Goal: Find specific page/section: Find specific page/section

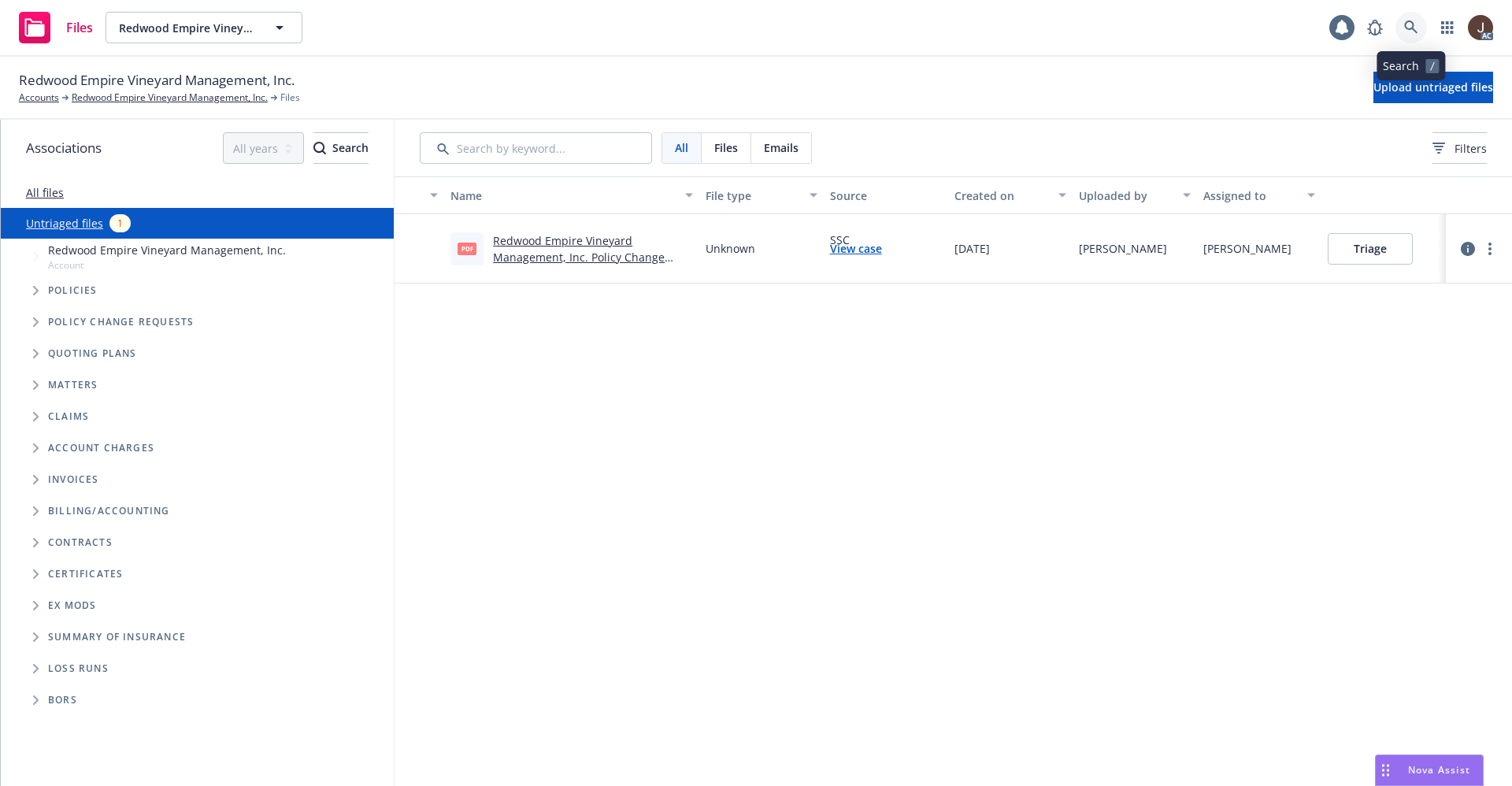
click at [1418, 30] on link at bounding box center [1411, 27] width 32 height 32
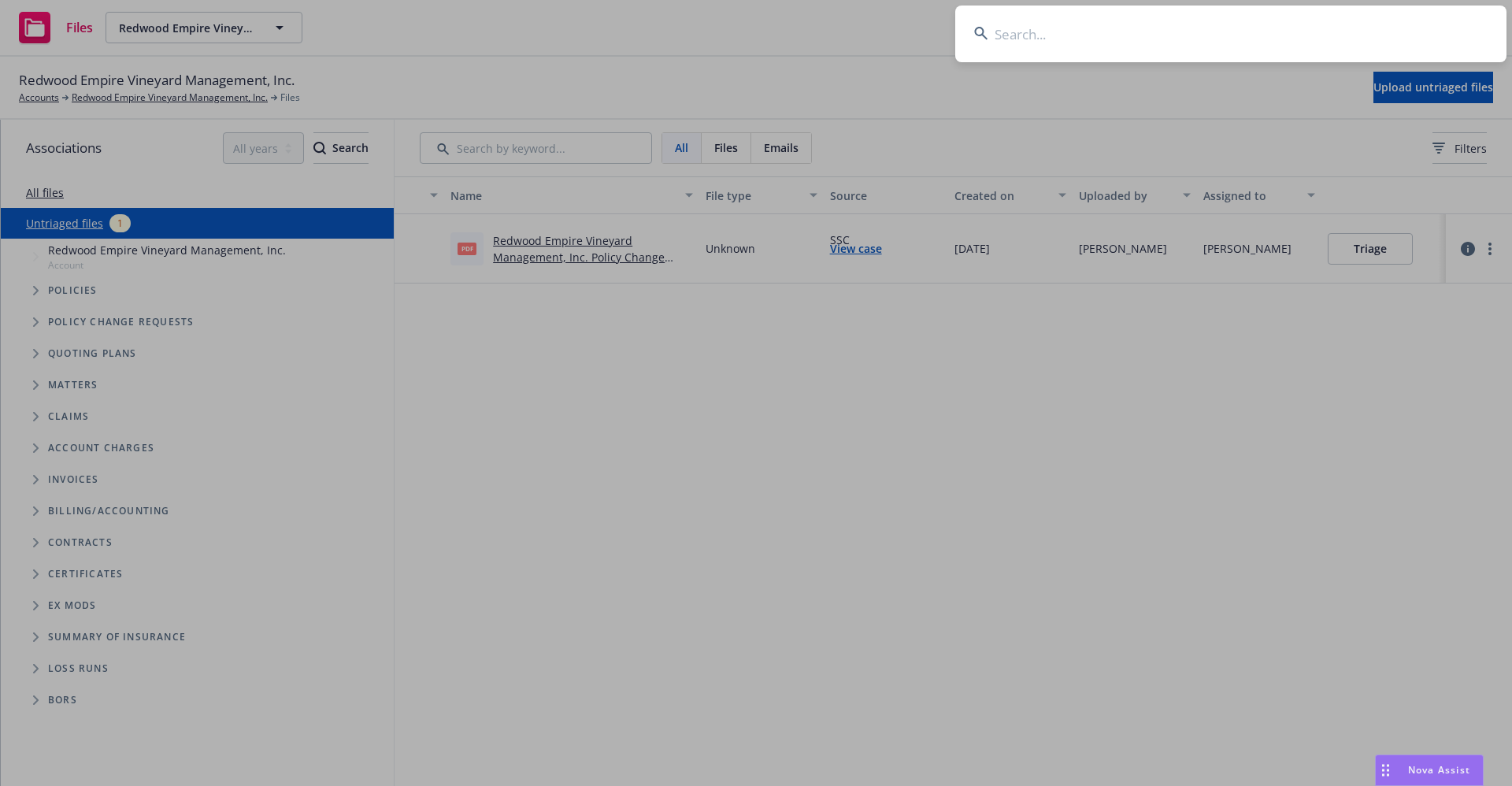
type input "7600025655251"
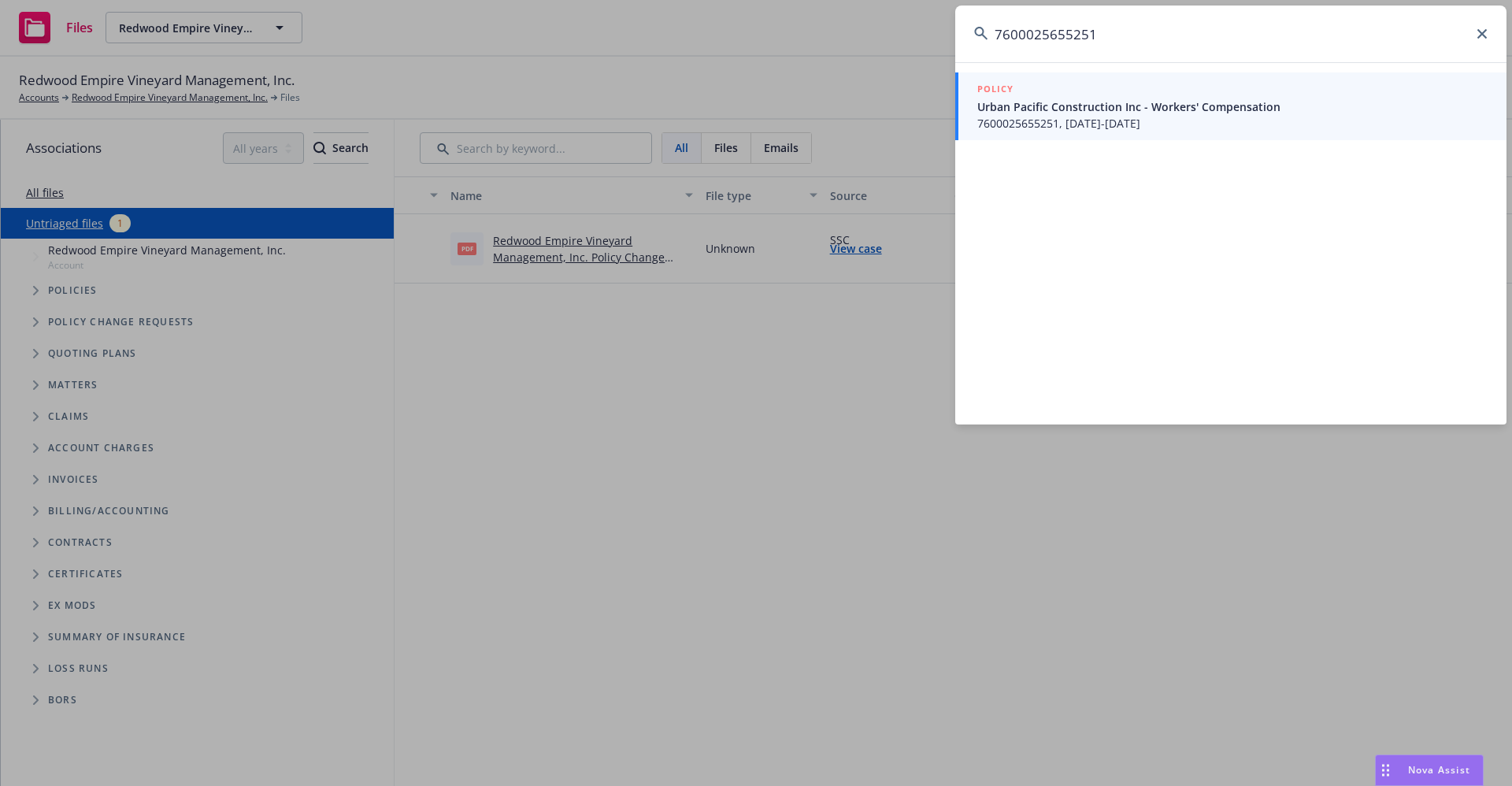
click at [1477, 34] on input "7600025655251" at bounding box center [1231, 34] width 551 height 57
